Goal: Task Accomplishment & Management: Use online tool/utility

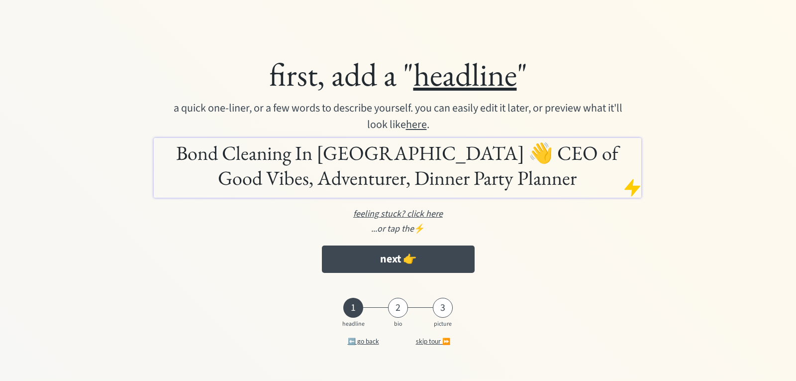
click at [391, 161] on h1 "Bond Cleaning In Adelaide 👋 CEO of Good Vibes, Adventurer, Dinner Party Planner" at bounding box center [397, 165] width 483 height 50
click at [405, 152] on h1 "Bond Cleaning In Adelaide 👋 CEO of Good Vibes, Adventurer, Dinner Party Planner" at bounding box center [397, 165] width 483 height 50
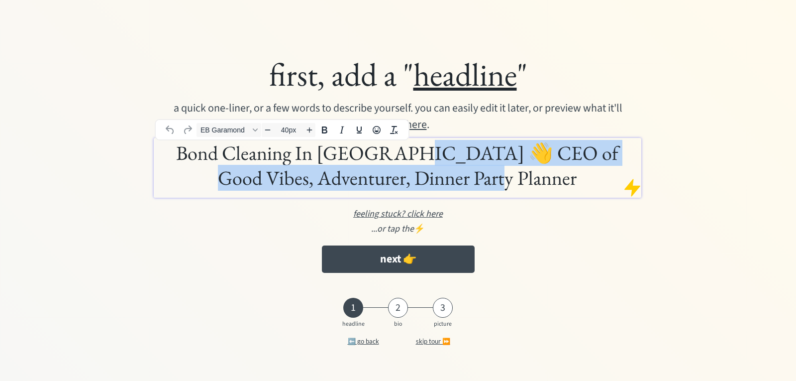
drag, startPoint x: 406, startPoint y: 150, endPoint x: 558, endPoint y: 195, distance: 158.9
click at [558, 195] on div "Bond Cleaning In Adelaide 👋 CEO of Good Vibes, Adventurer, Dinner Party Planner" at bounding box center [398, 168] width 488 height 60
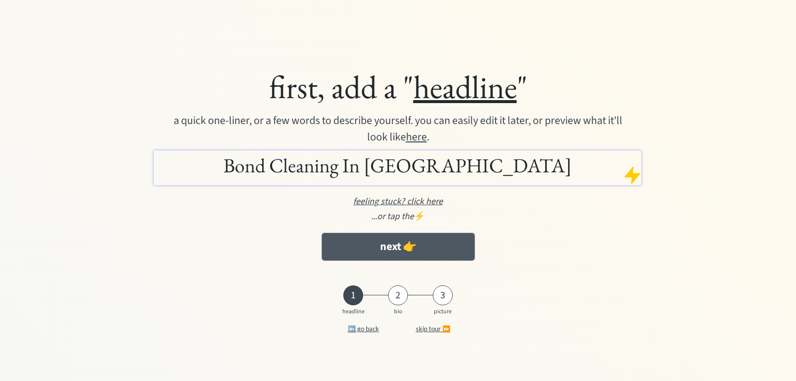
click at [407, 251] on button "next 👉" at bounding box center [398, 246] width 153 height 27
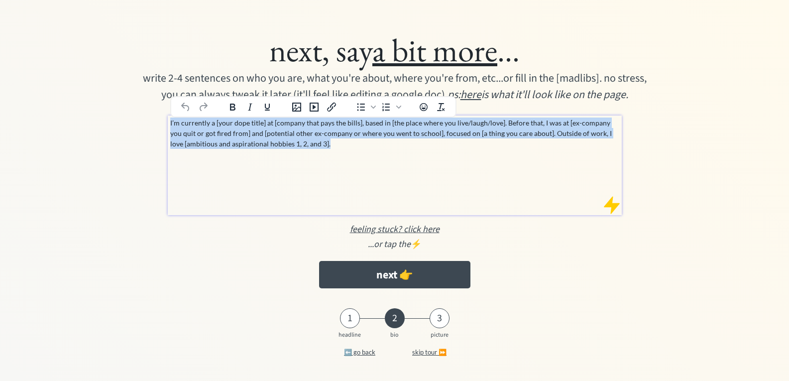
drag, startPoint x: 308, startPoint y: 140, endPoint x: 170, endPoint y: 121, distance: 139.1
click at [170, 121] on p "I’m currently a [your dope title] at [company that pays the bills], based in [t…" at bounding box center [394, 132] width 449 height 31
paste div
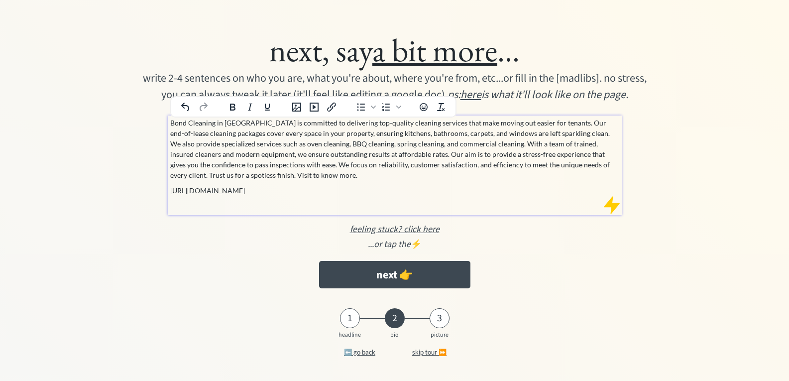
click at [258, 189] on p "[URL][DOMAIN_NAME]" at bounding box center [394, 190] width 449 height 10
click at [335, 107] on icon "Insert/edit link" at bounding box center [332, 107] width 12 height 12
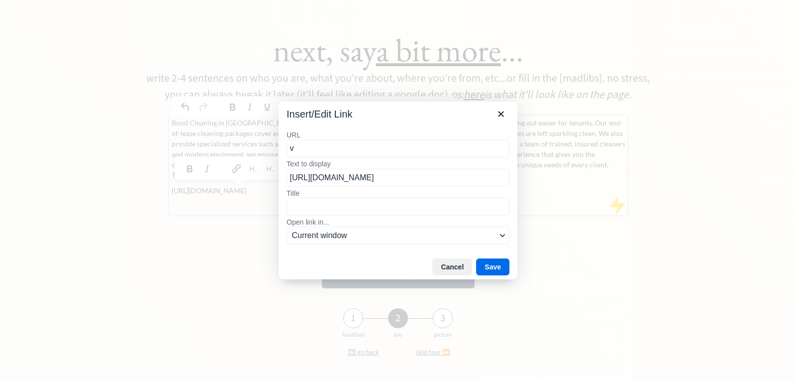
drag, startPoint x: 307, startPoint y: 150, endPoint x: 293, endPoint y: 172, distance: 25.7
click at [267, 151] on div "Insert/Edit Link URL v Text to display https://www.bondcleaninginadelaide.com.a…" at bounding box center [398, 190] width 796 height 381
type input "[URL][DOMAIN_NAME]"
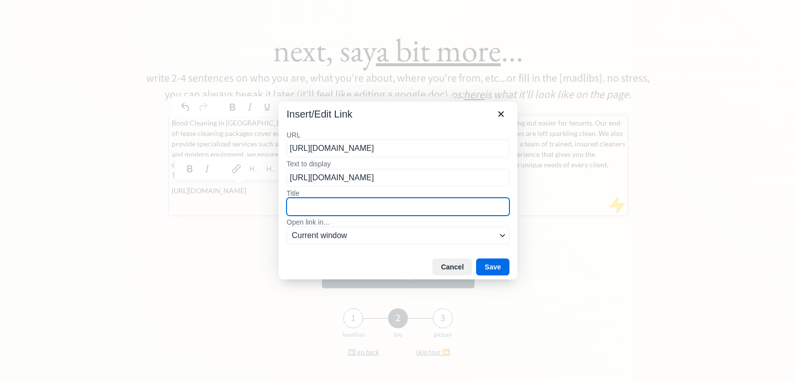
drag, startPoint x: 315, startPoint y: 199, endPoint x: 317, endPoint y: 207, distance: 8.8
click at [315, 200] on input "Title" at bounding box center [398, 207] width 223 height 18
paste input "[URL][DOMAIN_NAME]"
type input "[URL][DOMAIN_NAME]"
click at [497, 262] on button "Save" at bounding box center [492, 266] width 33 height 17
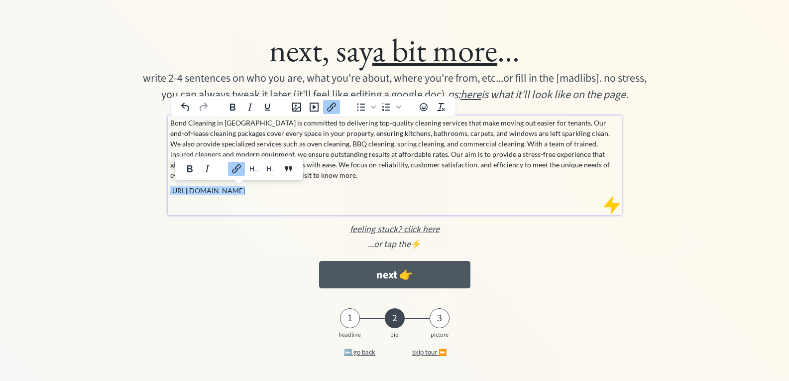
click at [399, 274] on button "next 👉" at bounding box center [394, 274] width 151 height 27
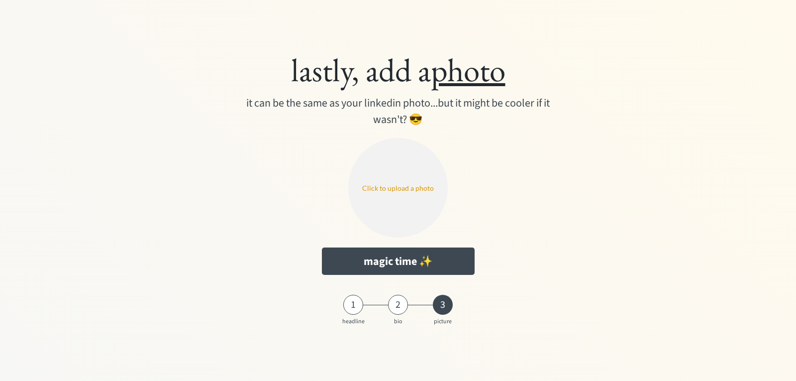
click at [397, 220] on input "file" at bounding box center [398, 188] width 100 height 100
type input "C:\fakepath\Screenshot [DATE] 105510.png"
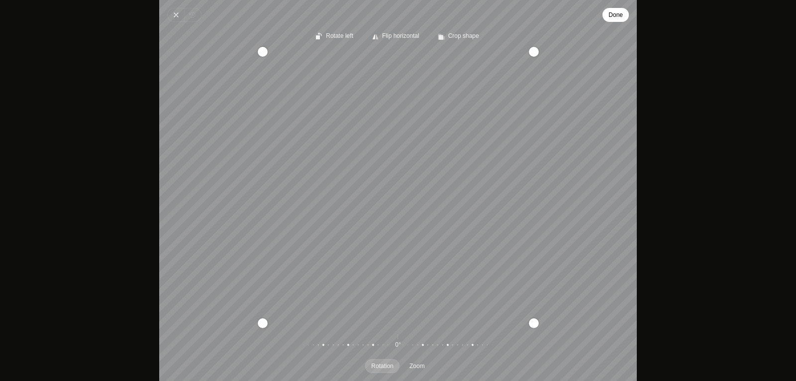
click at [608, 16] on button "Done" at bounding box center [616, 15] width 26 height 14
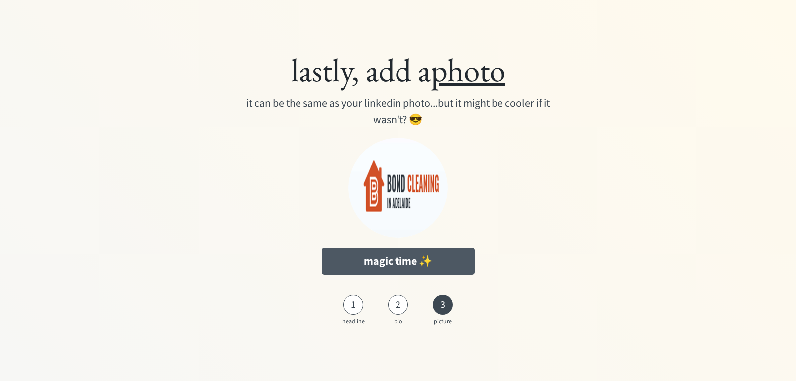
click at [423, 250] on button "magic time ✨" at bounding box center [398, 260] width 153 height 27
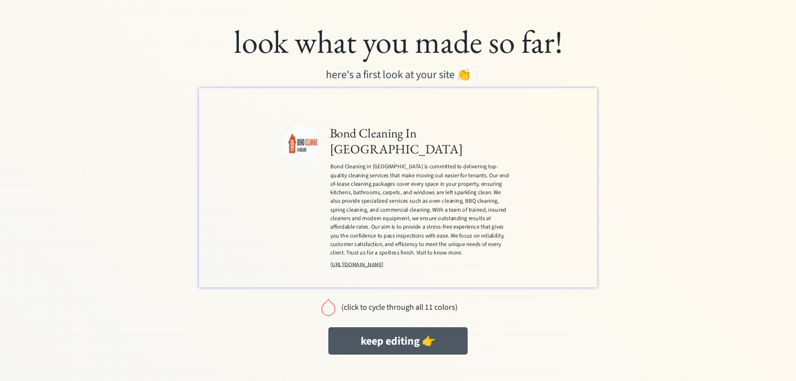
click at [389, 341] on button "keep editing 👉" at bounding box center [398, 340] width 139 height 27
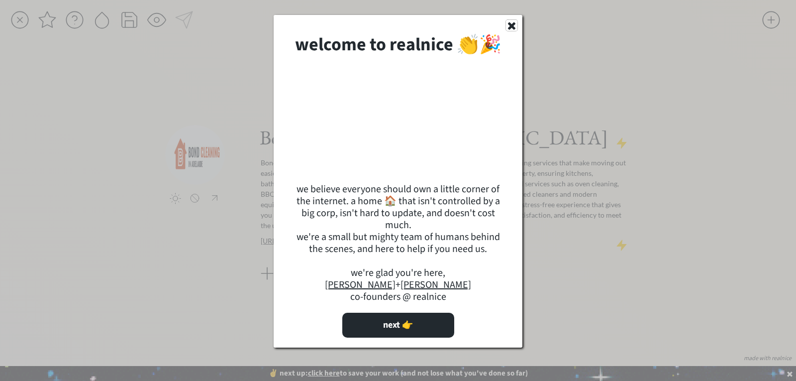
click at [510, 29] on use at bounding box center [511, 25] width 7 height 7
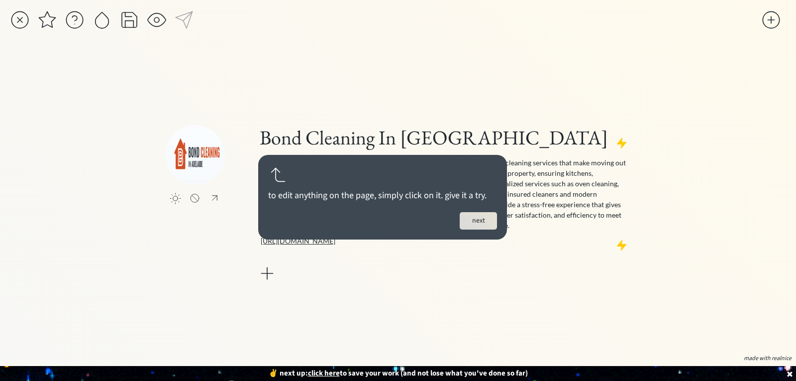
click at [478, 216] on button "next" at bounding box center [478, 220] width 37 height 17
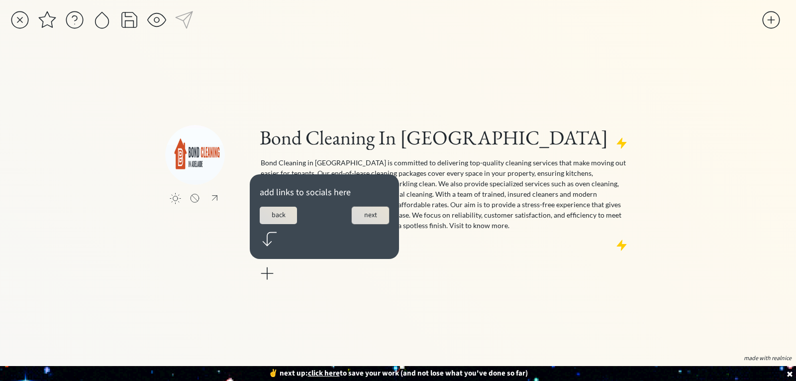
click at [364, 214] on button "next" at bounding box center [370, 215] width 37 height 17
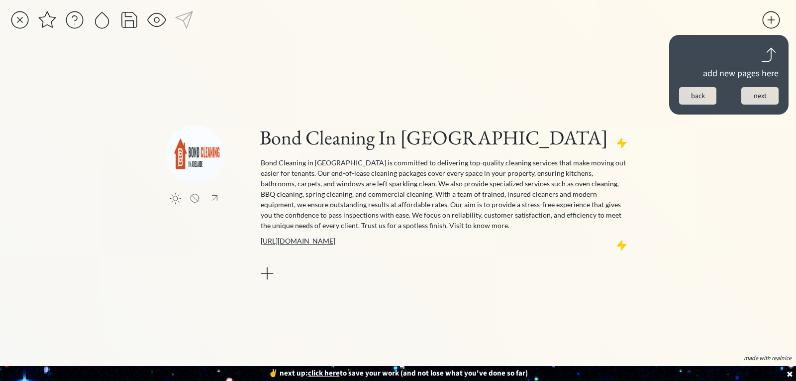
click at [765, 94] on button "next" at bounding box center [760, 95] width 37 height 17
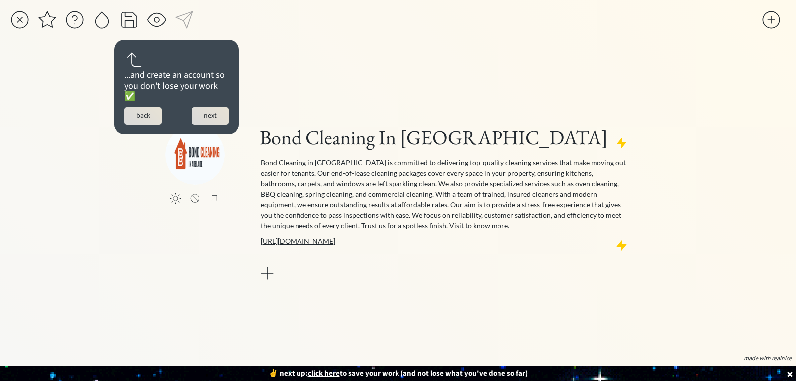
click at [232, 114] on div "...and create an account so you don't lose your work ✅ back next" at bounding box center [176, 87] width 124 height 95
click at [211, 116] on button "next" at bounding box center [210, 115] width 37 height 17
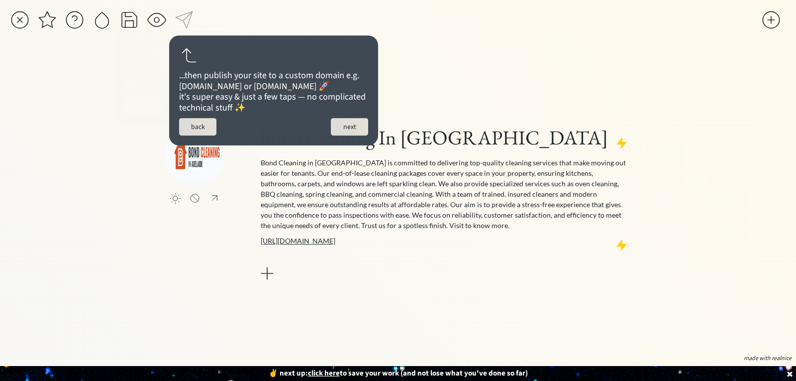
click at [360, 135] on button "next" at bounding box center [349, 126] width 37 height 17
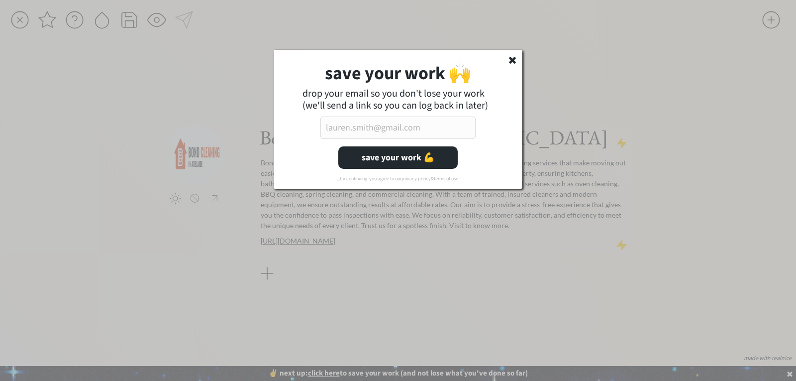
click at [404, 129] on input "email" at bounding box center [398, 127] width 155 height 22
click at [513, 56] on icon at bounding box center [513, 60] width 10 height 10
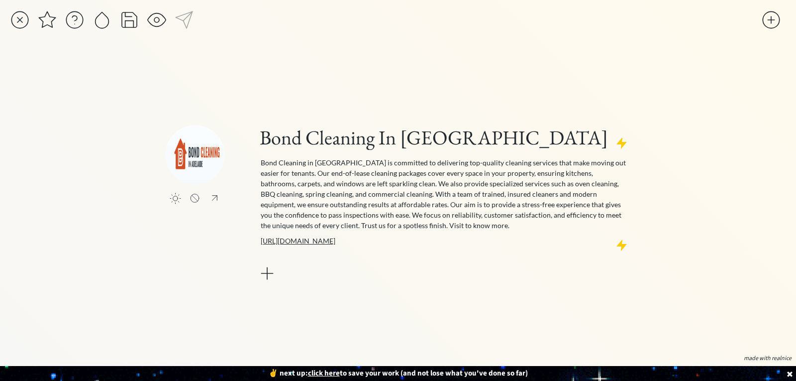
click at [267, 274] on div at bounding box center [267, 273] width 20 height 20
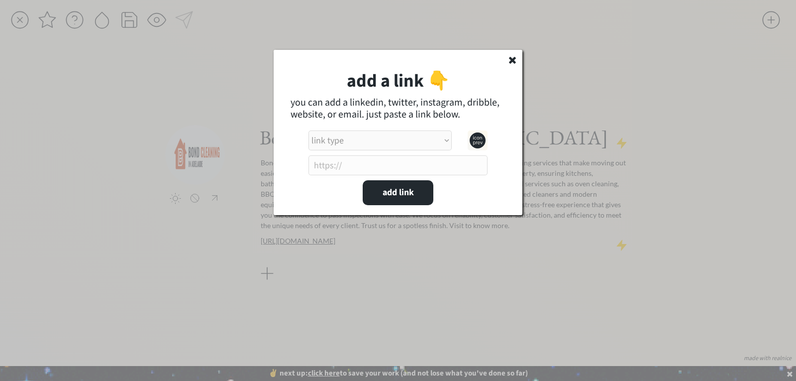
click at [353, 143] on select "link type apple music apple podcasts beehiiv behance bluesky calendar discord d…" at bounding box center [380, 140] width 143 height 20
select select ""instagram""
click at [309, 130] on select "link type apple music apple podcasts beehiiv behance bluesky calendar discord d…" at bounding box center [380, 140] width 143 height 20
click at [345, 169] on input "input" at bounding box center [398, 165] width 179 height 20
paste input "https://www.instagram.com/bcic_adelaide/"
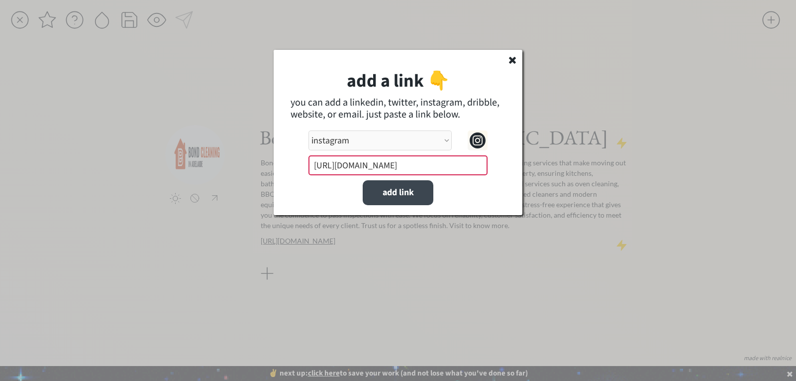
type input "https://www.instagram.com/bcic_adelaide/"
click at [409, 201] on button "add link" at bounding box center [398, 192] width 71 height 25
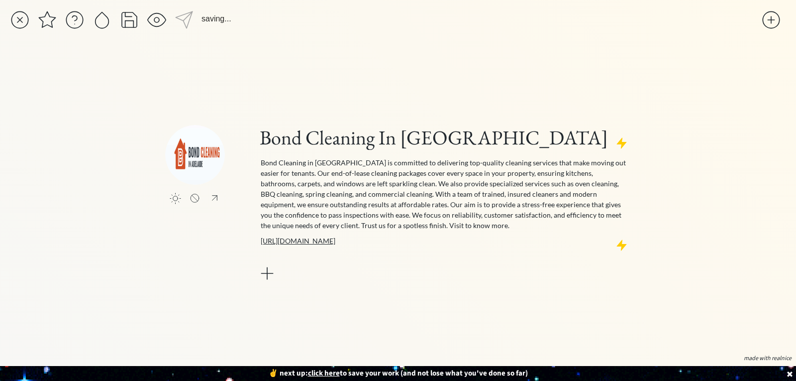
click at [277, 277] on div at bounding box center [267, 273] width 20 height 20
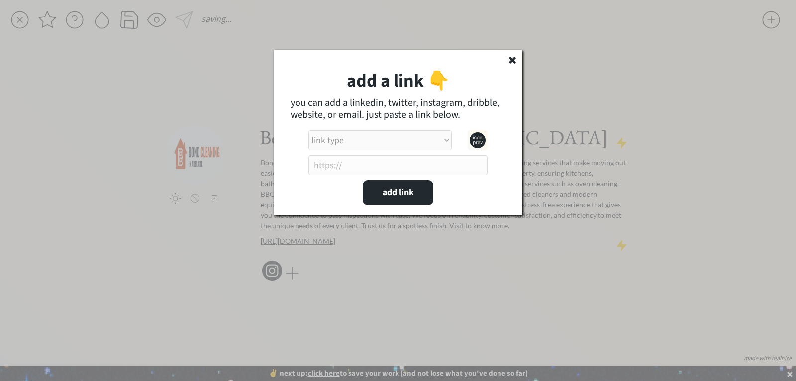
click at [353, 147] on select "link type apple music apple podcasts beehiiv behance bluesky calendar discord d…" at bounding box center [380, 140] width 143 height 20
select select ""facebook0""
click at [309, 130] on select "link type apple music apple podcasts beehiiv behance bluesky calendar discord d…" at bounding box center [380, 140] width 143 height 20
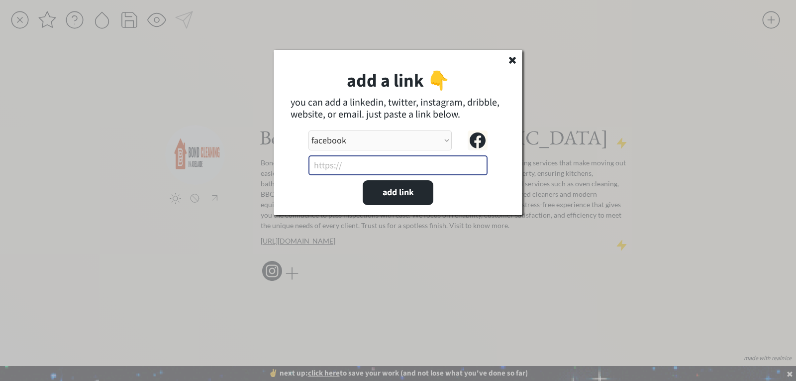
click at [339, 166] on input "input" at bounding box center [398, 165] width 179 height 20
paste input "https://www.facebook.com/bondcleaningadelaide#"
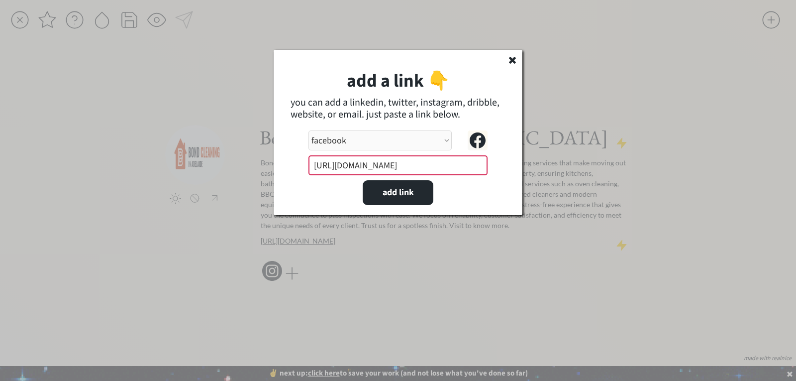
scroll to position [0, 25]
type input "https://www.facebook.com/bondcleaningadelaide#"
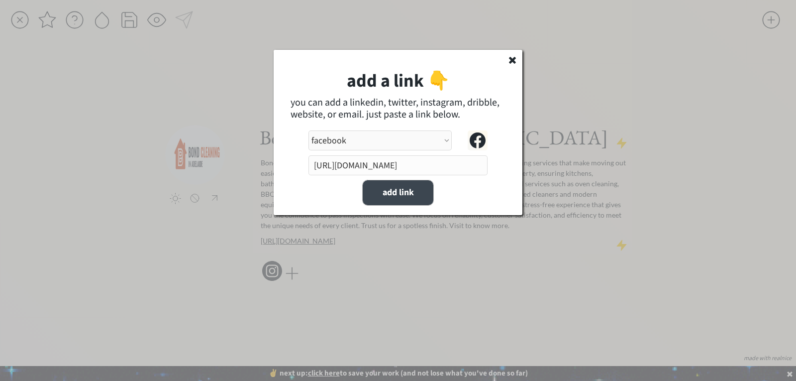
click at [403, 190] on button "add link" at bounding box center [398, 192] width 71 height 25
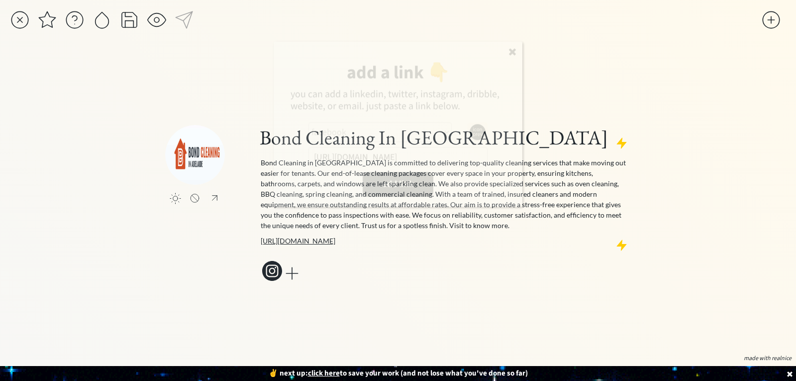
select select ""PLACEHOLDER_1427118222253""
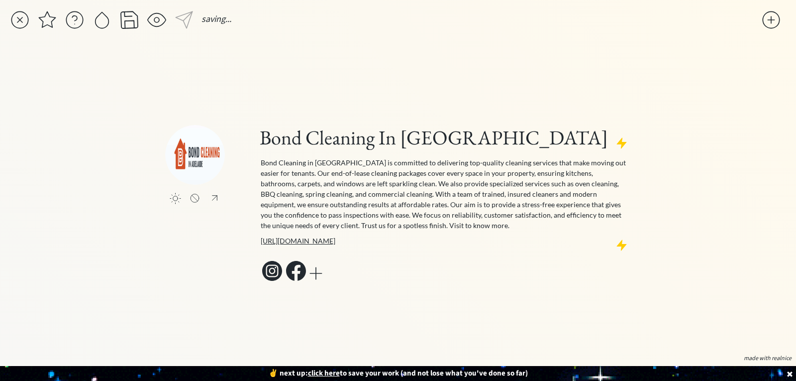
click at [608, 291] on div "click to upload a picture Bond Cleaning In Adelaide Bond Cleaning in Adelaide i…" at bounding box center [398, 204] width 466 height 294
click at [766, 17] on div at bounding box center [772, 20] width 20 height 20
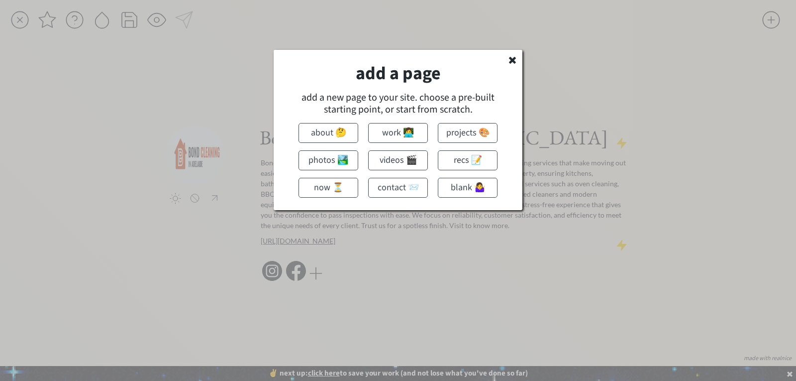
click at [514, 62] on use at bounding box center [512, 60] width 7 height 7
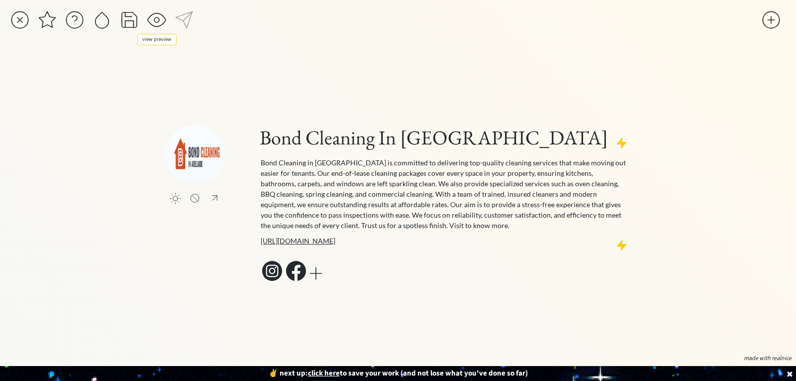
click at [152, 20] on div at bounding box center [157, 20] width 20 height 20
click at [185, 18] on div at bounding box center [184, 20] width 20 height 20
